Goal: Browse casually

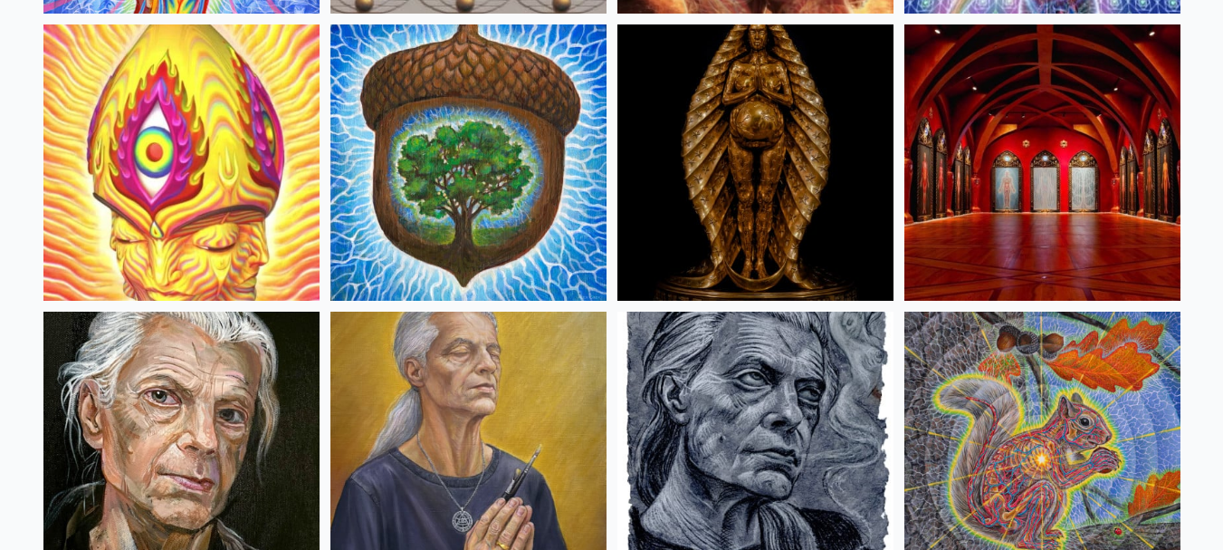
scroll to position [786, 0]
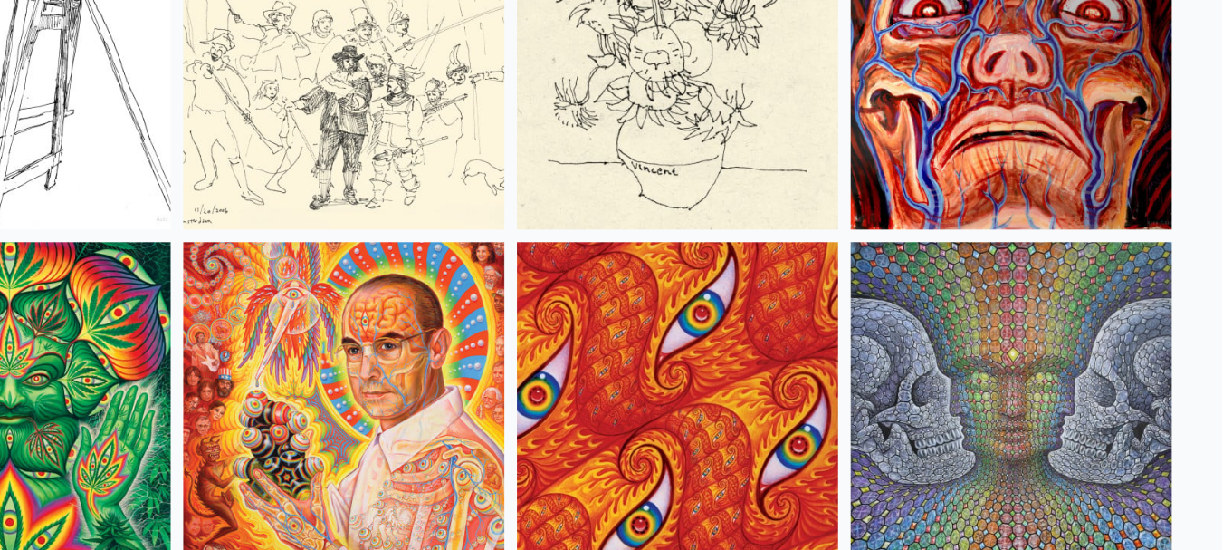
scroll to position [8535, 0]
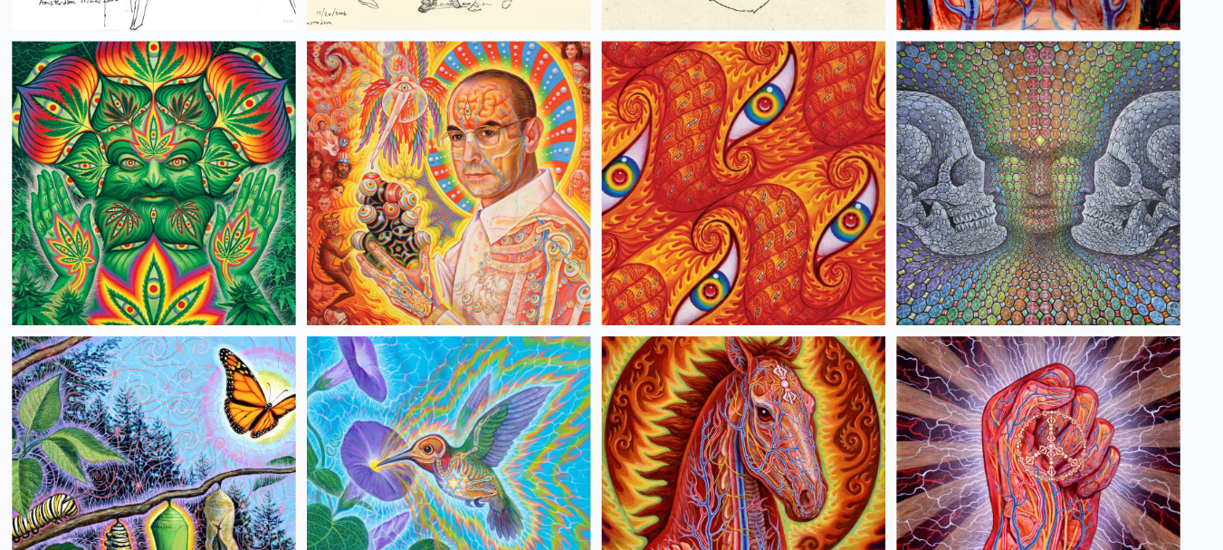
click at [178, 293] on img at bounding box center [181, 192] width 276 height 276
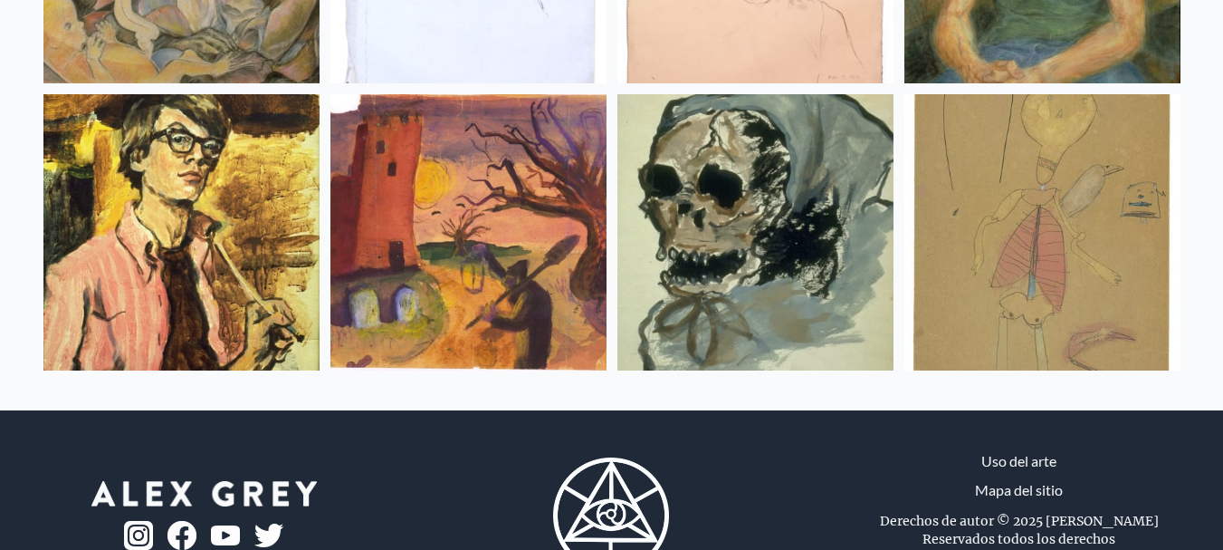
scroll to position [24293, 0]
